Goal: Find specific fact

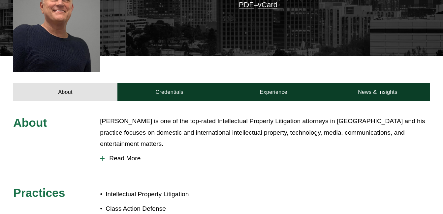
scroll to position [198, 0]
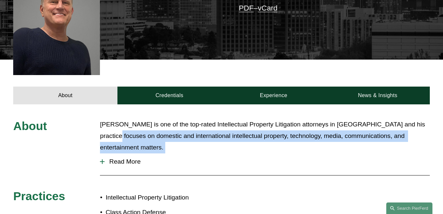
click at [108, 136] on div "About [PERSON_NAME] is one of the top-rated Intellectual Property Litigation at…" at bounding box center [221, 172] width 443 height 106
drag, startPoint x: 108, startPoint y: 136, endPoint x: 102, endPoint y: 145, distance: 10.9
click at [103, 153] on button "Read More" at bounding box center [264, 161] width 329 height 17
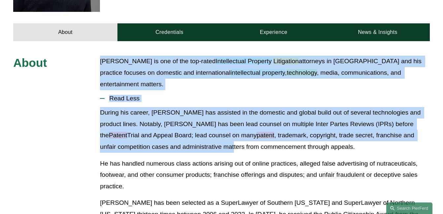
scroll to position [264, 0]
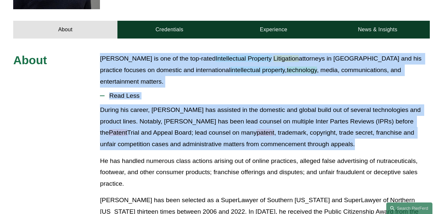
drag, startPoint x: 101, startPoint y: 106, endPoint x: 273, endPoint y: 129, distance: 174.3
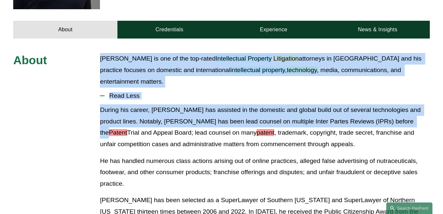
copy div "[PERSON_NAME] is one of the top-rated Intellectual Property Litigation attorney…"
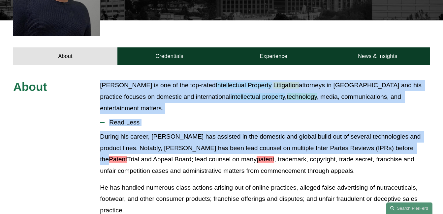
scroll to position [297, 0]
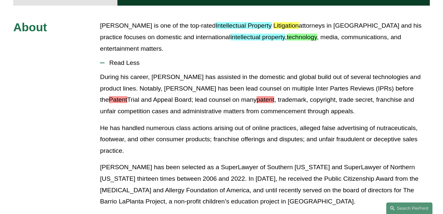
click at [286, 123] on p "He has handled numerous class actions arising out of online practices, alleged …" at bounding box center [264, 140] width 329 height 34
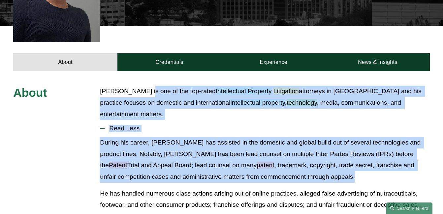
scroll to position [231, 0]
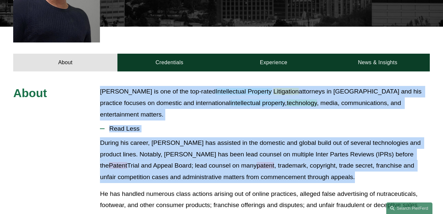
drag, startPoint x: 281, startPoint y: 94, endPoint x: 99, endPoint y: 77, distance: 182.5
copy div "[PERSON_NAME] is one of the top-rated Intellectual Property Litigation attorney…"
